Goal: Transaction & Acquisition: Purchase product/service

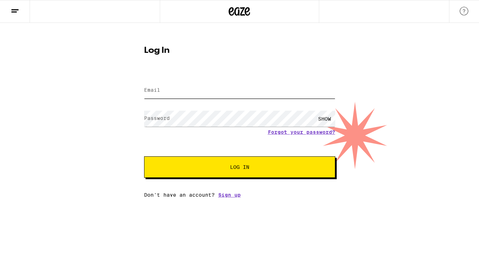
click at [155, 85] on input "Email" at bounding box center [239, 90] width 191 height 16
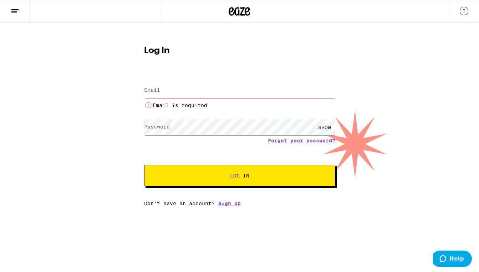
type input "[EMAIL_ADDRESS][DOMAIN_NAME]"
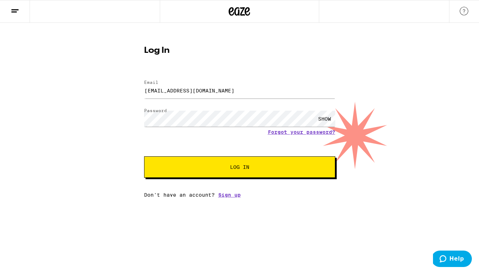
click at [246, 169] on span "Log In" at bounding box center [239, 166] width 19 height 5
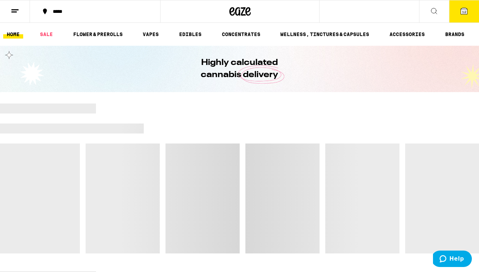
click at [461, 13] on icon at bounding box center [463, 11] width 6 height 6
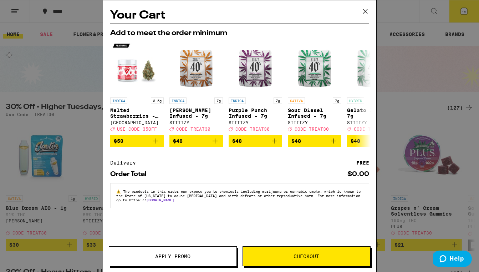
click at [362, 11] on icon at bounding box center [365, 11] width 11 height 11
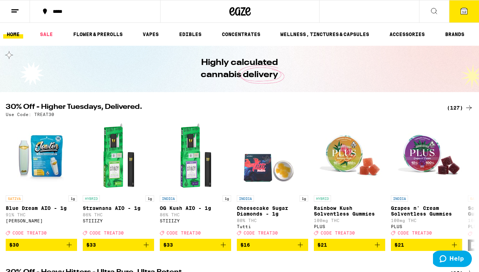
click at [463, 11] on span "12" at bounding box center [464, 12] width 4 height 4
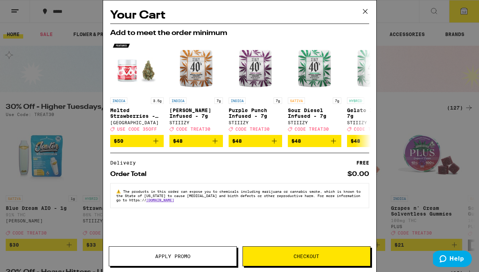
click at [365, 12] on icon at bounding box center [365, 11] width 11 height 11
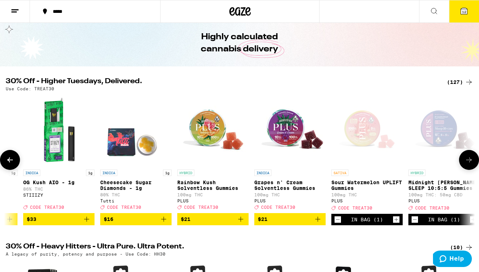
scroll to position [0, 141]
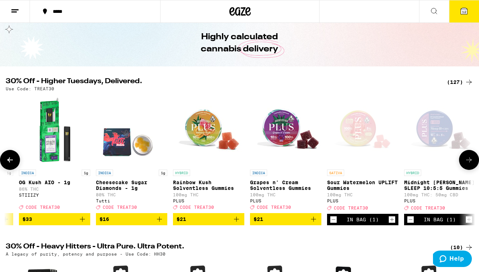
click at [359, 222] on div "In Bag (1)" at bounding box center [362, 219] width 32 height 6
click at [391, 221] on icon "Increment" at bounding box center [392, 219] width 4 height 4
click at [464, 12] on span "13" at bounding box center [464, 12] width 4 height 4
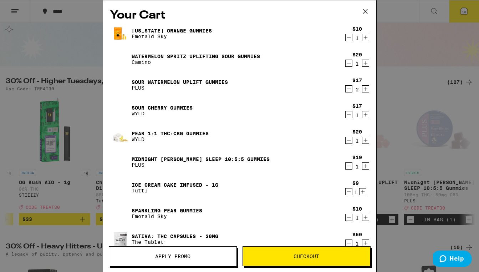
drag, startPoint x: 363, startPoint y: 12, endPoint x: 358, endPoint y: 14, distance: 5.2
click at [363, 12] on icon at bounding box center [365, 11] width 11 height 11
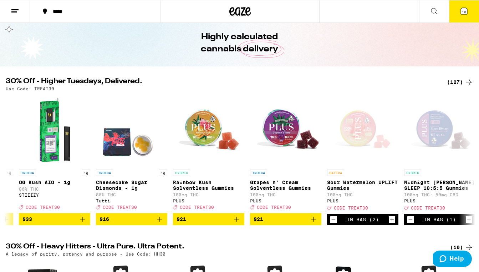
click at [433, 11] on icon at bounding box center [433, 11] width 9 height 9
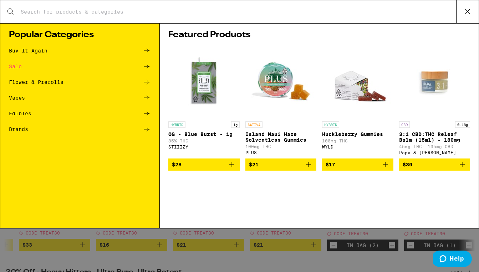
click at [27, 51] on div "Buy It Again" at bounding box center [28, 50] width 38 height 5
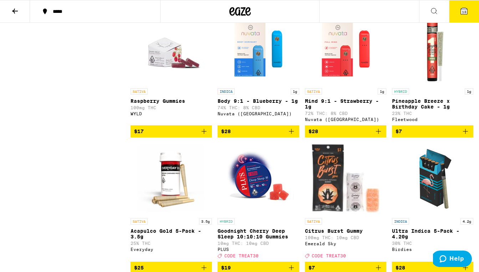
scroll to position [610, 0]
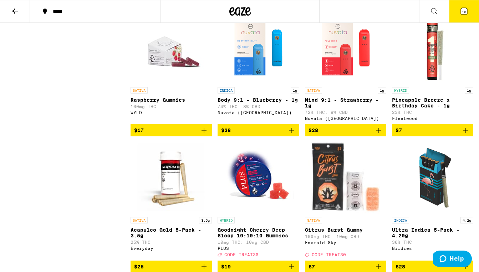
click at [317, 120] on div "Nuvata ([GEOGRAPHIC_DATA])" at bounding box center [345, 118] width 81 height 5
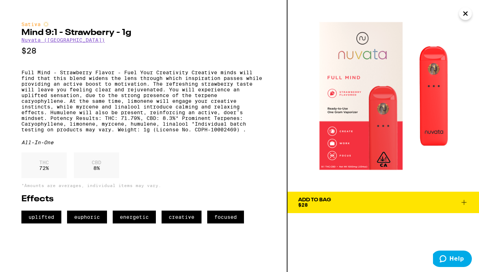
click at [32, 40] on link "Nuvata ([GEOGRAPHIC_DATA])" at bounding box center [62, 40] width 83 height 6
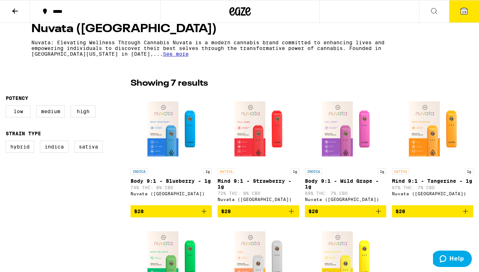
scroll to position [154, 0]
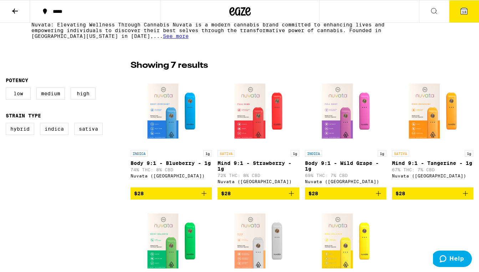
click at [249, 162] on p "Mind 9:1 - Strawberry - 1g" at bounding box center [257, 165] width 81 height 11
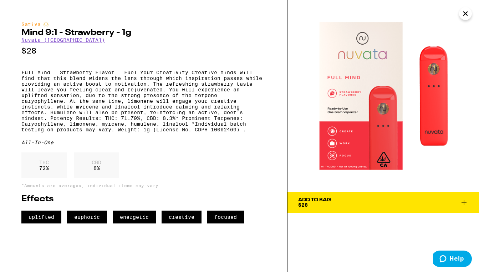
drag, startPoint x: 465, startPoint y: 14, endPoint x: 463, endPoint y: 17, distance: 4.4
click at [465, 14] on icon "Close" at bounding box center [465, 14] width 4 height 4
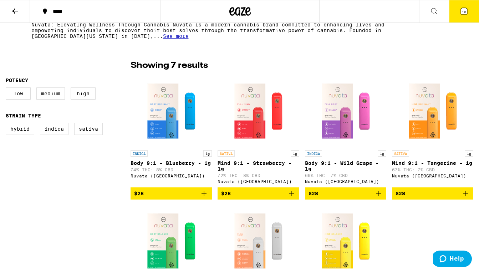
click at [412, 163] on p "Mind 9:1 - Tangerine - 1g" at bounding box center [432, 163] width 81 height 6
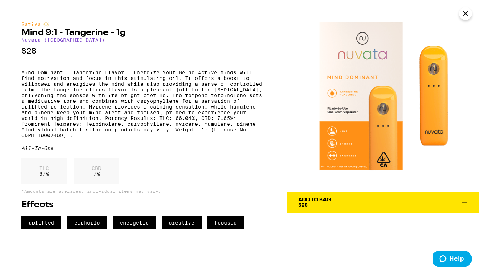
click at [463, 202] on icon at bounding box center [463, 202] width 9 height 9
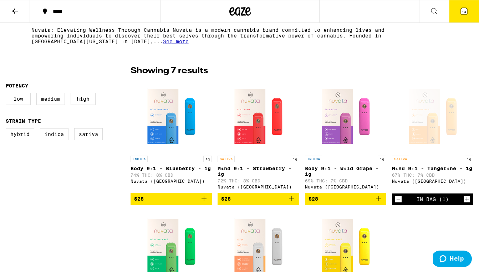
scroll to position [149, 0]
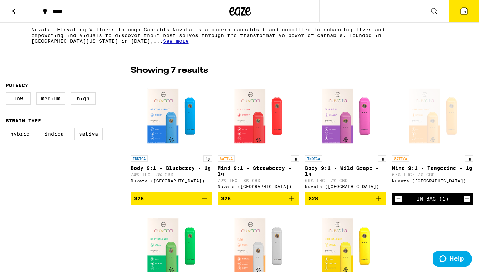
click at [343, 127] on img "Open page for Body 9:1 - Wild Grape - 1g from Nuvata (CA)" at bounding box center [345, 115] width 71 height 71
click at [341, 134] on img "Open page for Body 9:1 - Wild Grape - 1g from Nuvata (CA)" at bounding box center [345, 115] width 71 height 71
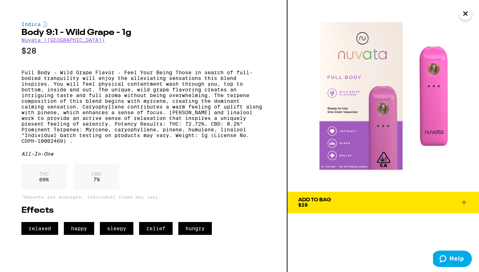
click at [463, 201] on icon at bounding box center [463, 202] width 9 height 9
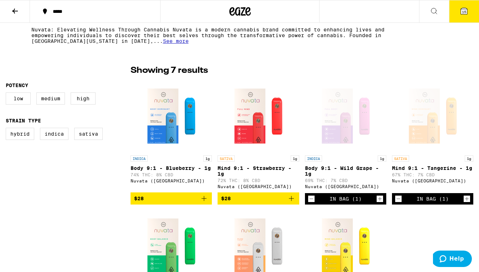
click at [262, 169] on p "Mind 9:1 - Strawberry - 1g" at bounding box center [257, 170] width 81 height 11
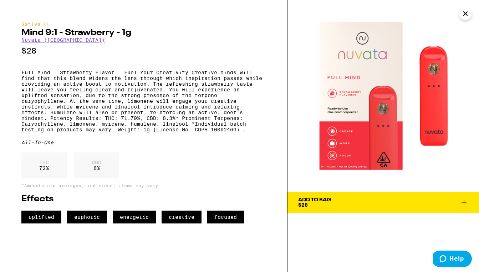
click at [465, 14] on icon "Close" at bounding box center [465, 14] width 4 height 4
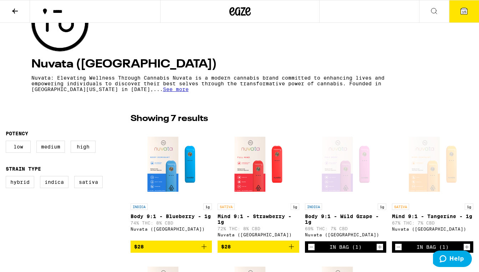
scroll to position [107, 0]
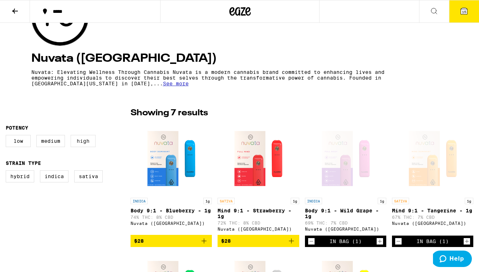
click at [81, 140] on label "High" at bounding box center [83, 141] width 25 height 12
click at [7, 136] on input "High" at bounding box center [7, 136] width 0 height 0
checkbox input "true"
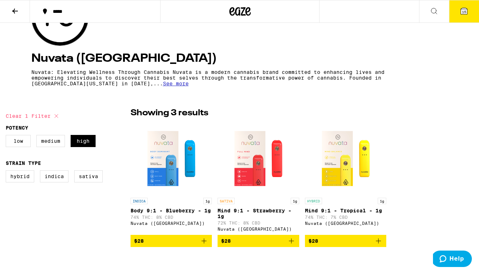
click at [350, 165] on img "Open page for Mind 9:1 - Tropical - 1g from Nuvata (CA)" at bounding box center [345, 158] width 71 height 71
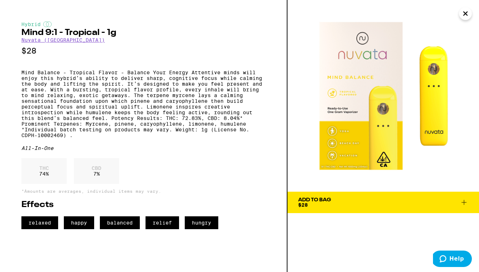
click at [464, 204] on icon at bounding box center [463, 202] width 9 height 9
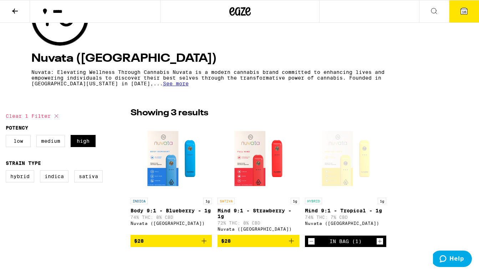
click at [461, 12] on button "16" at bounding box center [464, 11] width 30 height 22
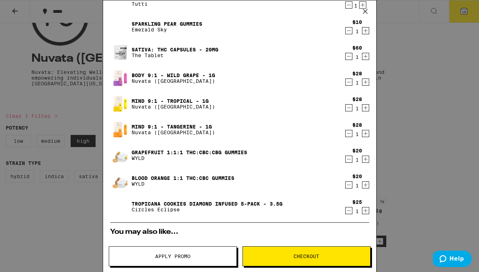
scroll to position [185, 0]
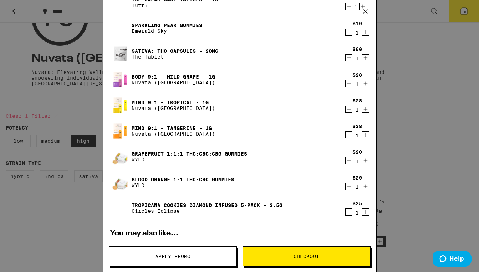
click at [347, 135] on icon "Decrement" at bounding box center [348, 134] width 6 height 9
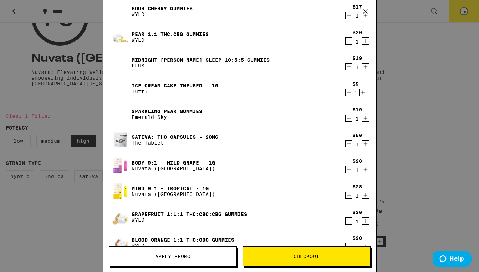
scroll to position [100, 0]
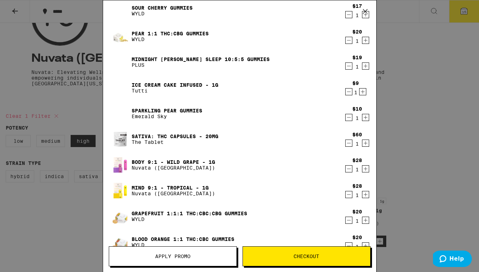
click at [412, 122] on div "Your Cart [US_STATE] Orange Gummies Emerald Sky $10 1 Watermelon Spritz Uplifti…" at bounding box center [239, 136] width 479 height 272
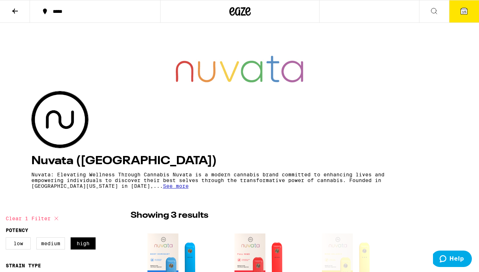
scroll to position [11, 0]
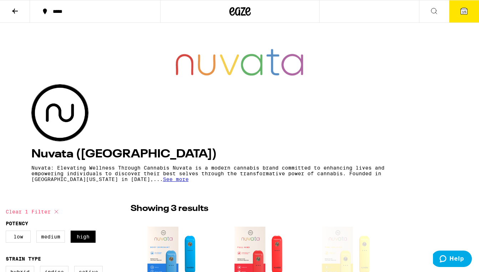
click at [431, 11] on icon at bounding box center [433, 11] width 9 height 9
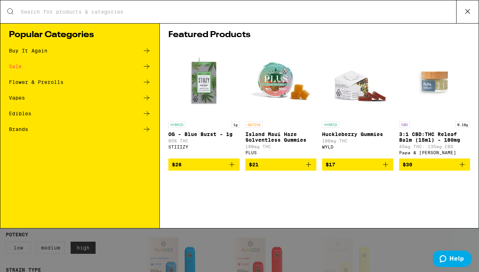
click at [144, 97] on icon at bounding box center [146, 97] width 9 height 9
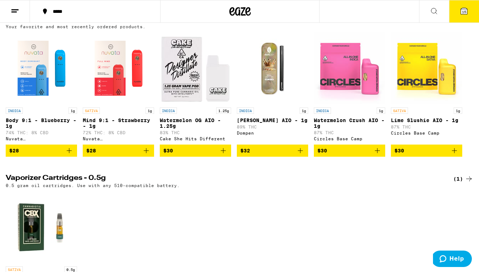
scroll to position [91, 0]
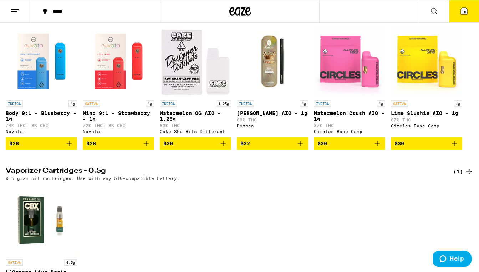
click at [413, 71] on img "Open page for Lime Slushie AIO - 1g from Circles Base Camp" at bounding box center [426, 60] width 71 height 71
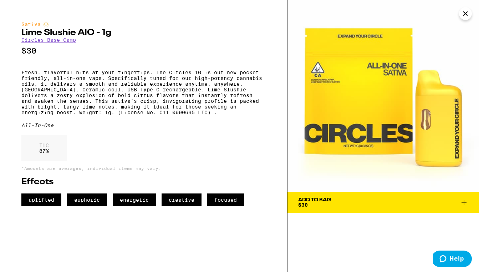
click at [462, 204] on icon at bounding box center [463, 202] width 9 height 9
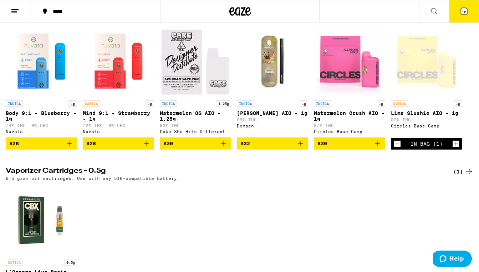
click at [38, 78] on img "Open page for Body 9:1 - Blueberry - 1g from Nuvata (CA)" at bounding box center [41, 60] width 71 height 71
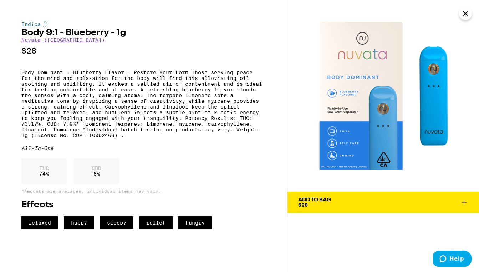
click at [464, 14] on icon "Close" at bounding box center [465, 14] width 4 height 4
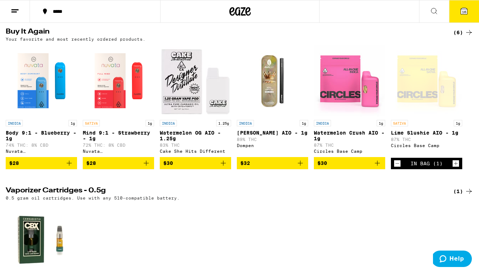
scroll to position [73, 0]
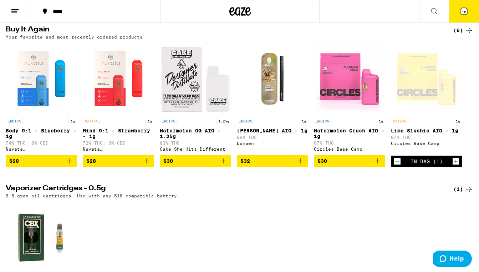
click at [342, 88] on img "Open page for Watermelon Crush AIO - 1g from Circles Base Camp" at bounding box center [349, 78] width 71 height 71
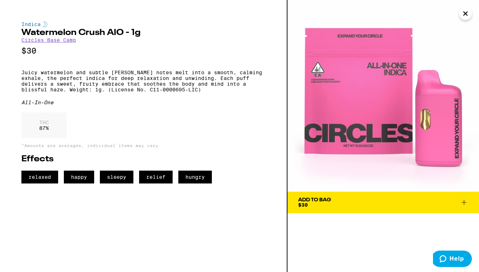
click at [463, 202] on icon at bounding box center [463, 202] width 9 height 9
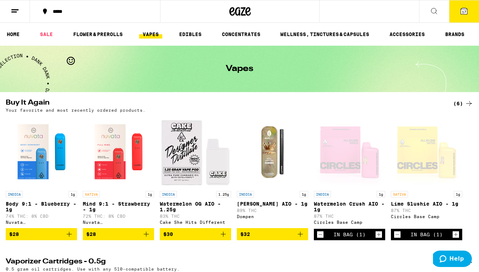
click at [324, 224] on div "Circles Base Camp" at bounding box center [349, 222] width 71 height 5
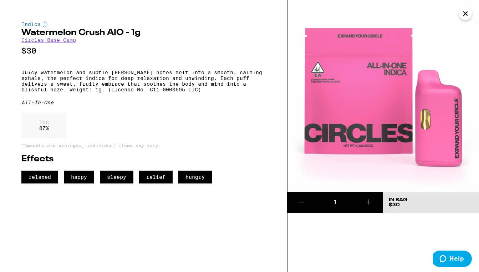
click at [48, 39] on link "Circles Base Camp" at bounding box center [48, 40] width 55 height 6
click at [48, 41] on link "Circles Base Camp" at bounding box center [48, 40] width 55 height 6
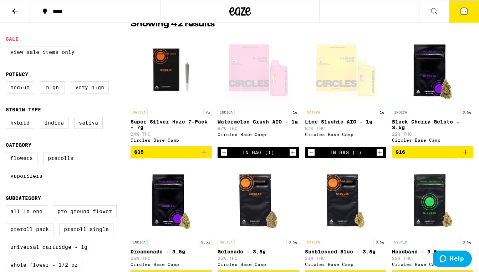
scroll to position [209, 0]
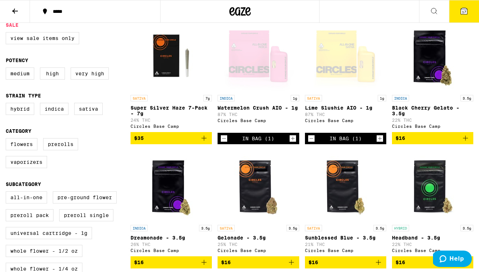
click at [311, 143] on icon "Decrement" at bounding box center [311, 138] width 6 height 9
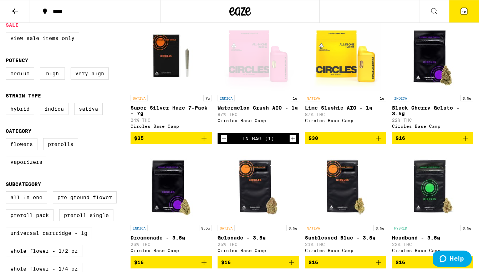
click at [254, 60] on div "Open page for Watermelon Crush AIO - 1g from Circles Base Camp" at bounding box center [257, 55] width 71 height 71
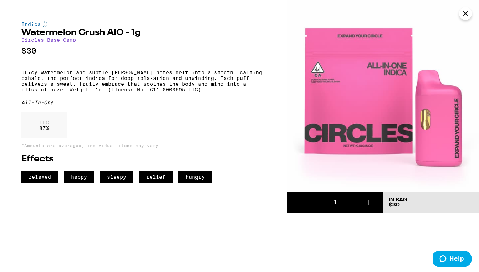
click at [467, 16] on icon "Close" at bounding box center [465, 13] width 9 height 11
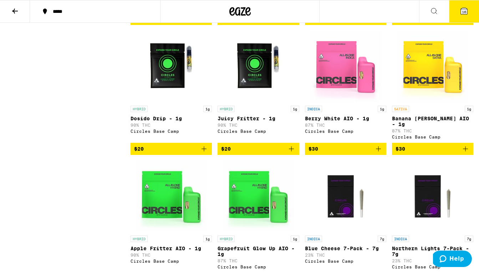
scroll to position [988, 0]
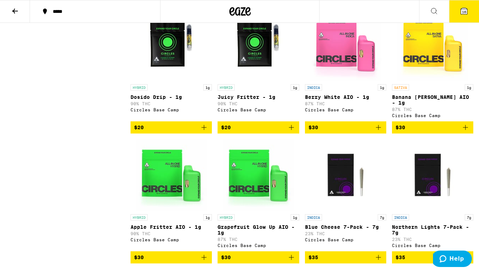
click at [322, 100] on p "Berry White AIO - 1g" at bounding box center [345, 97] width 81 height 6
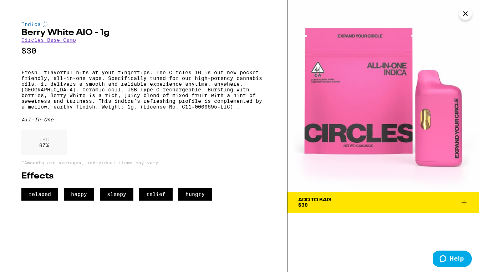
click at [464, 202] on icon at bounding box center [463, 202] width 5 height 5
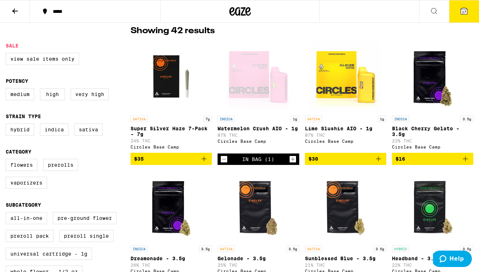
scroll to position [225, 0]
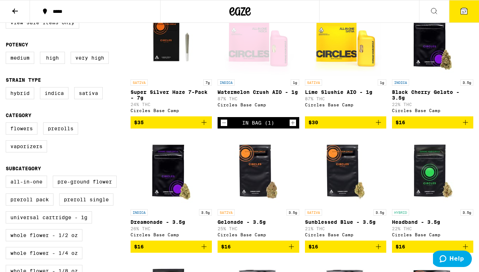
click at [222, 126] on icon "Decrement" at bounding box center [224, 122] width 6 height 9
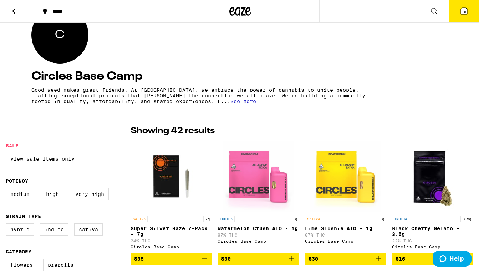
scroll to position [0, 0]
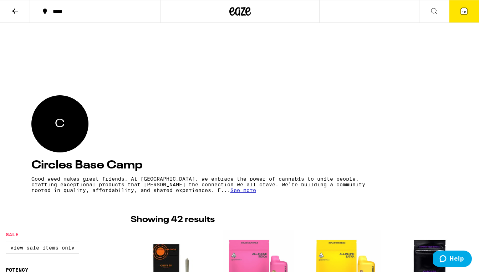
click at [433, 11] on icon at bounding box center [433, 11] width 9 height 9
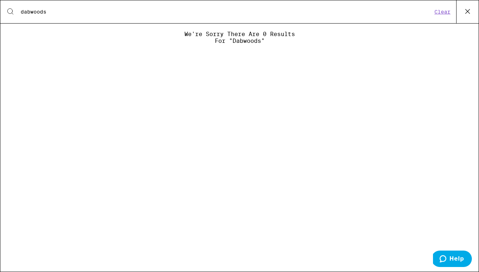
type input "dabwoods"
click at [438, 14] on button "Clear" at bounding box center [442, 12] width 20 height 6
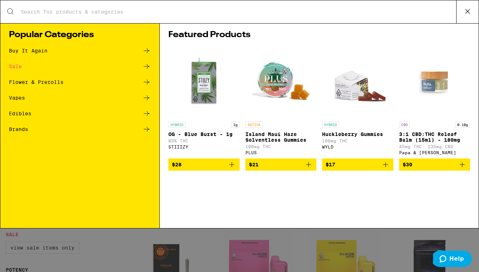
click at [468, 9] on icon at bounding box center [467, 11] width 11 height 11
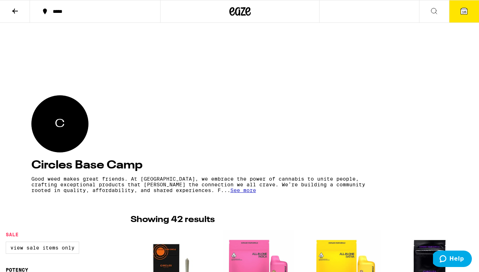
click at [433, 10] on icon at bounding box center [433, 11] width 9 height 9
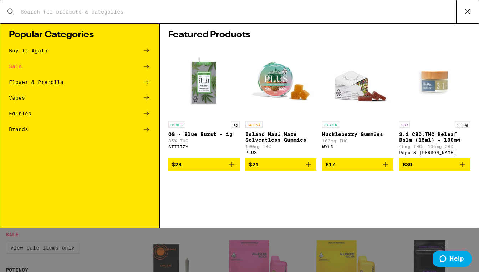
click at [23, 50] on div "Buy It Again" at bounding box center [28, 50] width 38 height 5
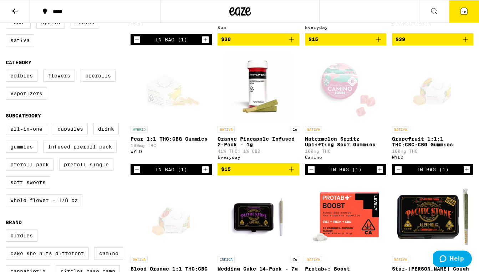
scroll to position [180, 0]
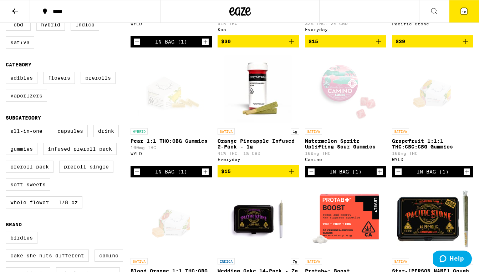
click at [32, 102] on label "Vaporizers" at bounding box center [26, 95] width 41 height 12
click at [7, 73] on input "Vaporizers" at bounding box center [7, 73] width 0 height 0
checkbox input "true"
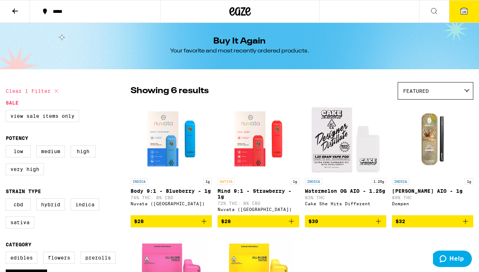
click at [328, 153] on img "Open page for Watermelon OG AIO - 1.25g from Cake She Hits Different" at bounding box center [345, 138] width 71 height 71
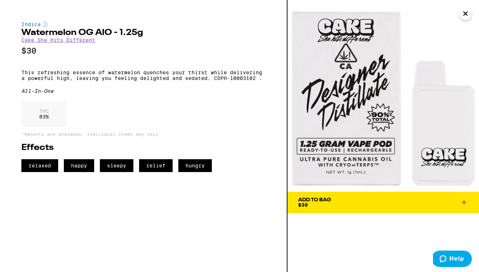
click at [73, 42] on link "Cake She Hits Different" at bounding box center [58, 40] width 74 height 6
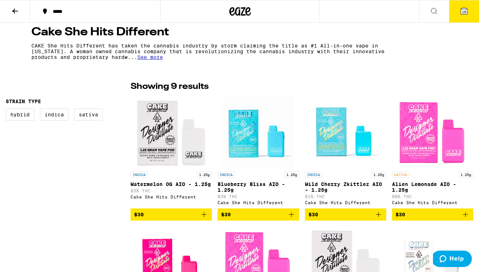
scroll to position [169, 0]
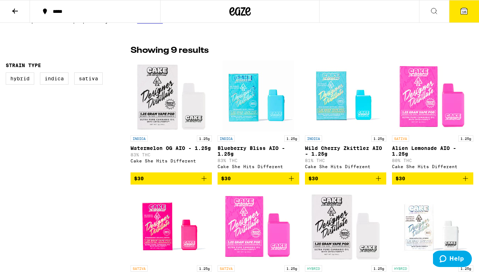
click at [253, 112] on img "Open page for Blueberry Bliss AIO - 1.25g from Cake She Hits Different" at bounding box center [257, 95] width 71 height 71
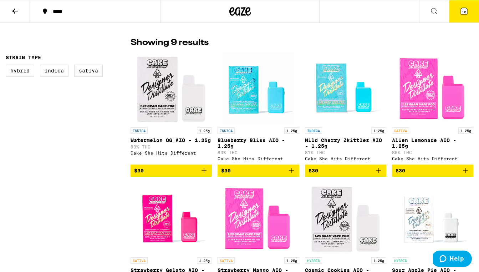
scroll to position [178, 0]
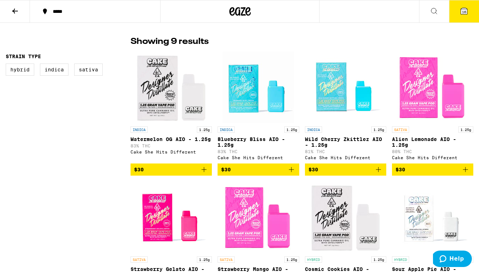
click at [252, 90] on img "Open page for Blueberry Bliss AIO - 1.25g from Cake She Hits Different" at bounding box center [257, 86] width 71 height 71
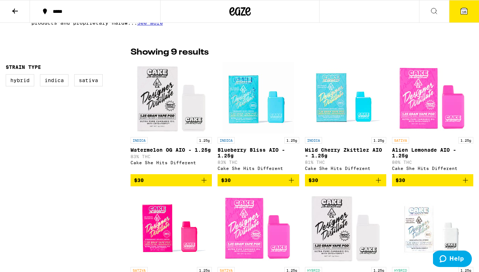
scroll to position [165, 0]
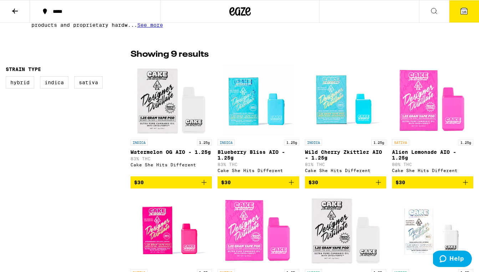
click at [413, 112] on img "Open page for Alien Lemonade AIO - 1.25g from Cake She Hits Different" at bounding box center [432, 99] width 71 height 71
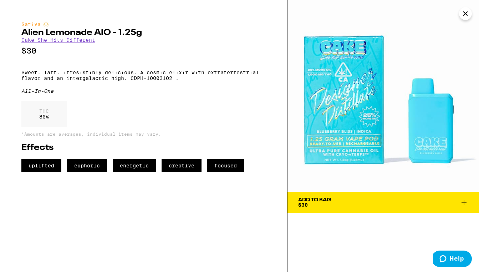
click at [464, 202] on icon at bounding box center [463, 202] width 5 height 5
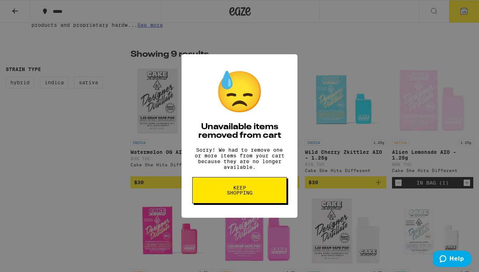
click at [237, 192] on span "Keep Shopping" at bounding box center [239, 190] width 37 height 10
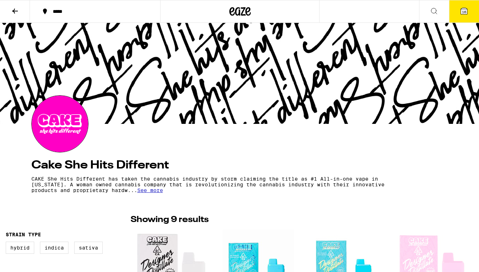
scroll to position [5, 0]
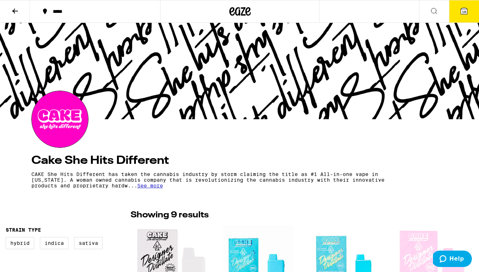
click at [459, 12] on icon at bounding box center [463, 11] width 9 height 9
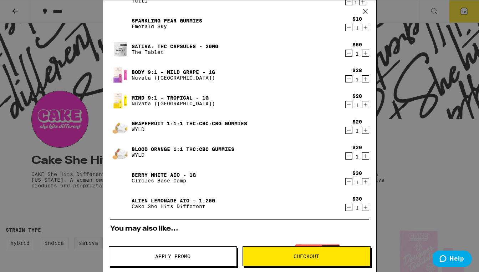
scroll to position [182, 0]
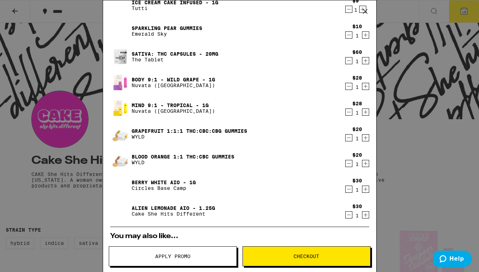
click at [347, 215] on icon "Decrement" at bounding box center [348, 214] width 6 height 9
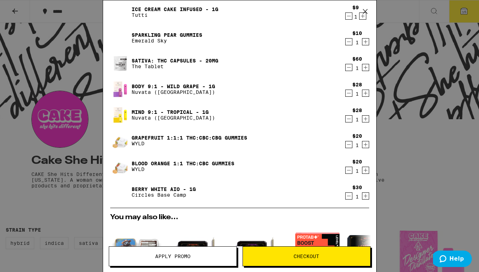
scroll to position [176, 0]
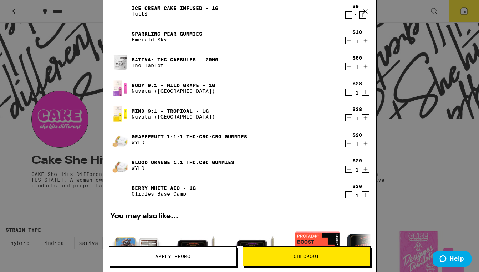
click at [347, 194] on icon "Decrement" at bounding box center [348, 194] width 6 height 9
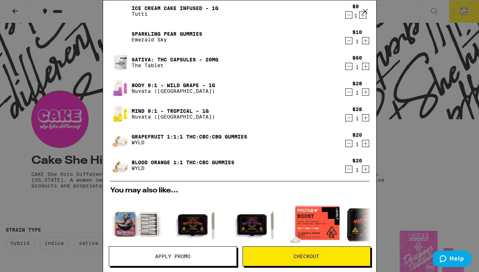
click at [349, 119] on icon "Decrement" at bounding box center [348, 117] width 6 height 9
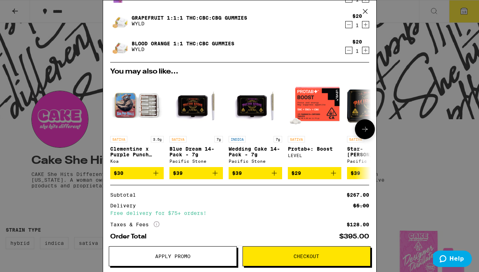
scroll to position [306, 0]
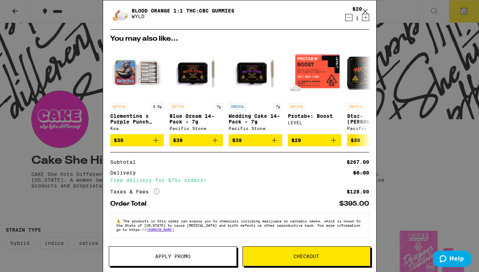
click at [182, 257] on span "Apply Promo" at bounding box center [172, 255] width 35 height 5
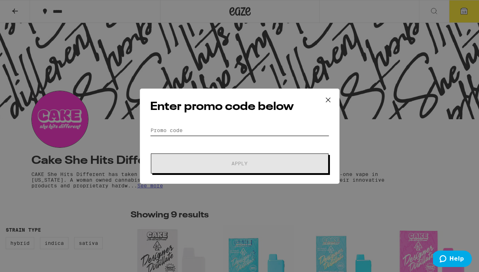
click at [168, 130] on input "Promo Code" at bounding box center [239, 130] width 179 height 11
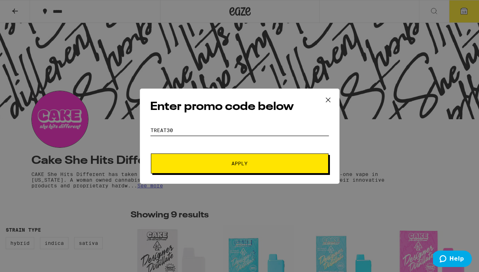
type input "TREAT30"
click at [236, 166] on button "Apply" at bounding box center [239, 163] width 177 height 20
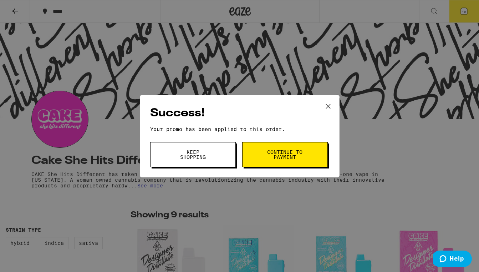
click at [252, 157] on button "Continue to payment" at bounding box center [285, 154] width 86 height 25
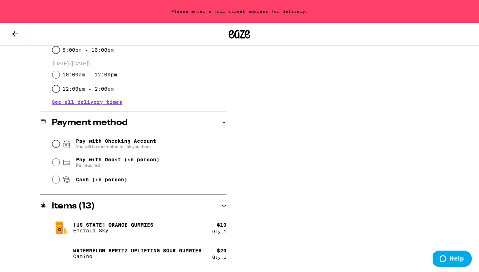
scroll to position [244, 0]
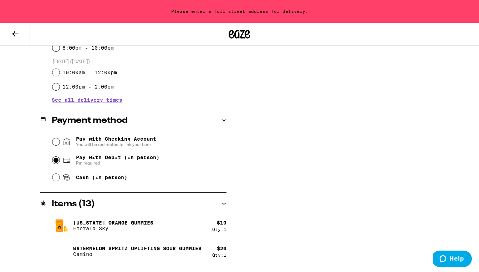
click at [56, 161] on input "Pay with Debit (in person) Pin required" at bounding box center [55, 159] width 7 height 7
radio input "true"
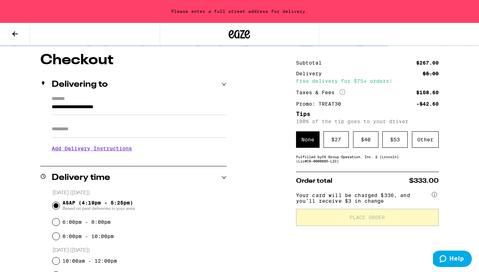
scroll to position [0, 0]
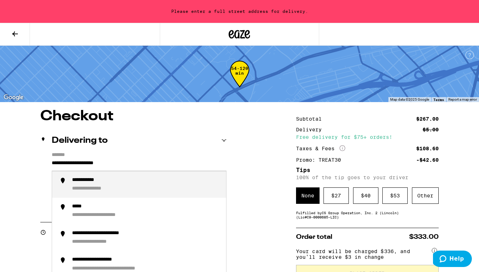
drag, startPoint x: 130, startPoint y: 163, endPoint x: 41, endPoint y: 164, distance: 89.8
click at [41, 164] on div "**********" at bounding box center [133, 183] width 186 height 62
type input "**********"
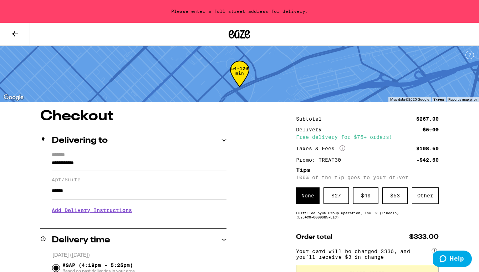
type input "******"
click at [103, 163] on input "**********" at bounding box center [139, 165] width 175 height 12
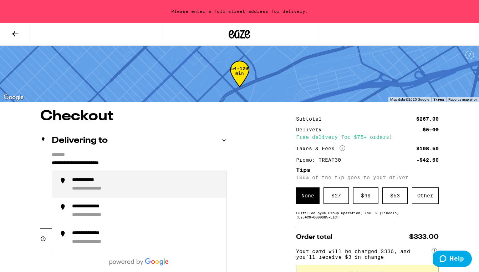
click at [97, 186] on div "**********" at bounding box center [98, 188] width 52 height 7
type input "**********"
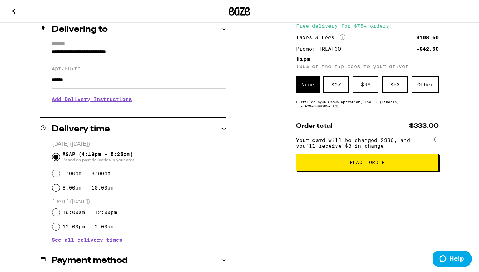
scroll to position [84, 0]
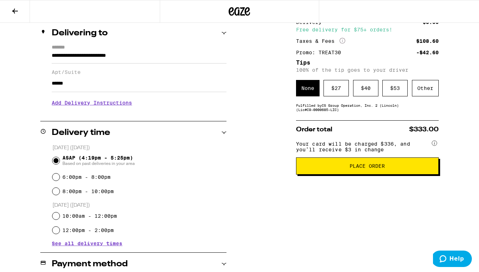
click at [12, 11] on icon at bounding box center [15, 11] width 9 height 9
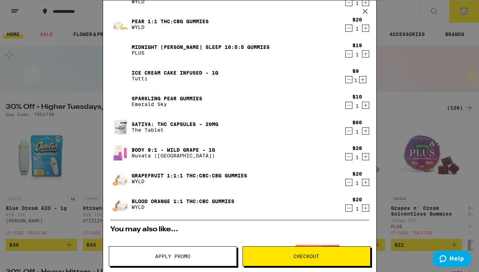
scroll to position [116, 0]
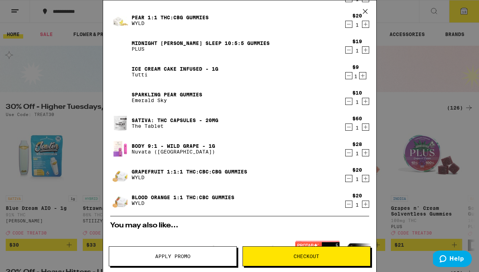
click at [348, 179] on icon "Decrement" at bounding box center [348, 178] width 6 height 9
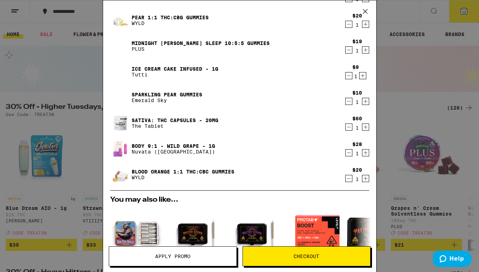
click at [348, 178] on icon "Decrement" at bounding box center [348, 178] width 4 height 0
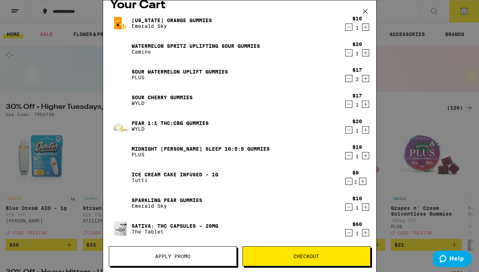
scroll to position [0, 0]
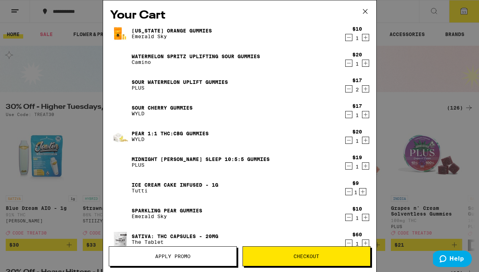
click at [364, 11] on icon at bounding box center [364, 11] width 4 height 4
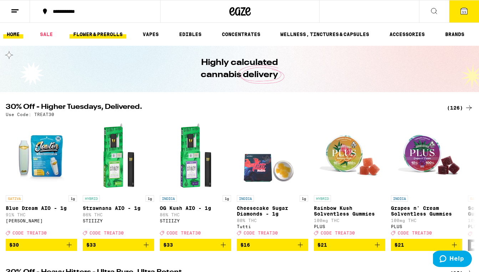
click at [93, 32] on link "FLOWER & PREROLLS" at bounding box center [97, 34] width 57 height 9
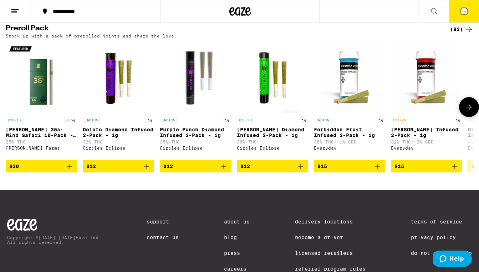
scroll to position [551, 0]
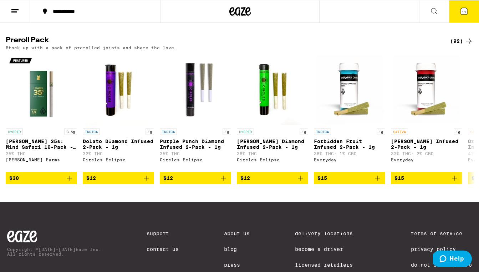
drag, startPoint x: 455, startPoint y: 55, endPoint x: 452, endPoint y: 57, distance: 3.9
click at [454, 45] on div "(92)" at bounding box center [461, 41] width 23 height 9
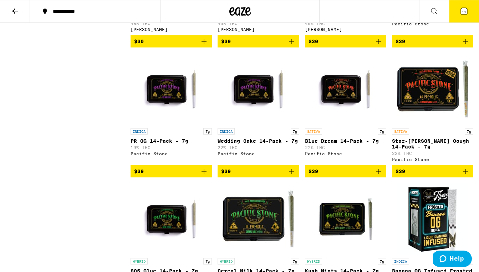
scroll to position [1764, 0]
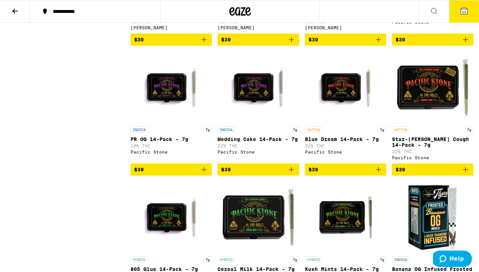
click at [464, 11] on span "11" at bounding box center [464, 12] width 4 height 4
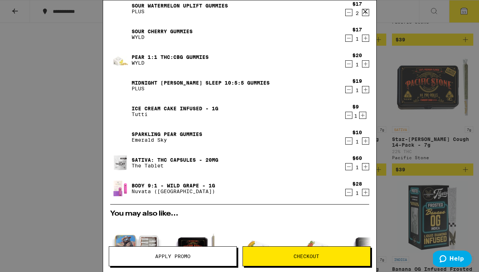
scroll to position [77, 0]
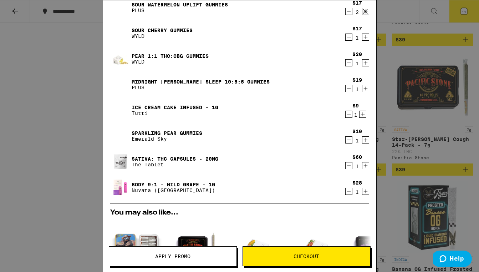
click at [300, 254] on span "Checkout" at bounding box center [306, 255] width 26 height 5
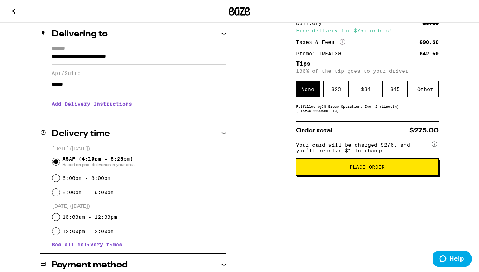
scroll to position [95, 0]
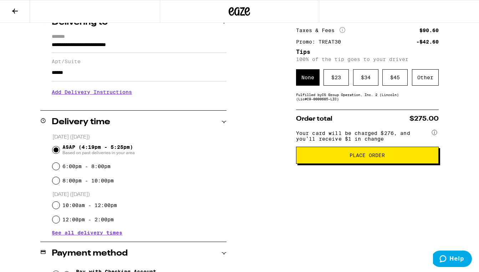
click at [377, 158] on span "Place Order" at bounding box center [366, 155] width 35 height 5
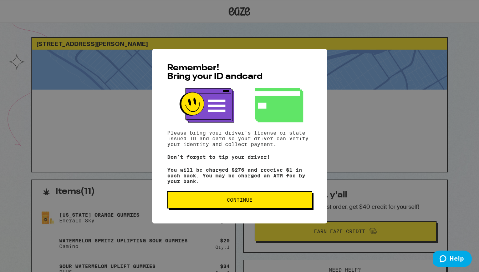
click at [233, 202] on span "Continue" at bounding box center [240, 199] width 26 height 5
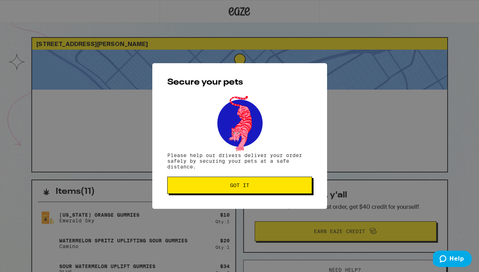
click at [237, 185] on span "Got it" at bounding box center [239, 184] width 19 height 5
